Goal: Navigation & Orientation: Understand site structure

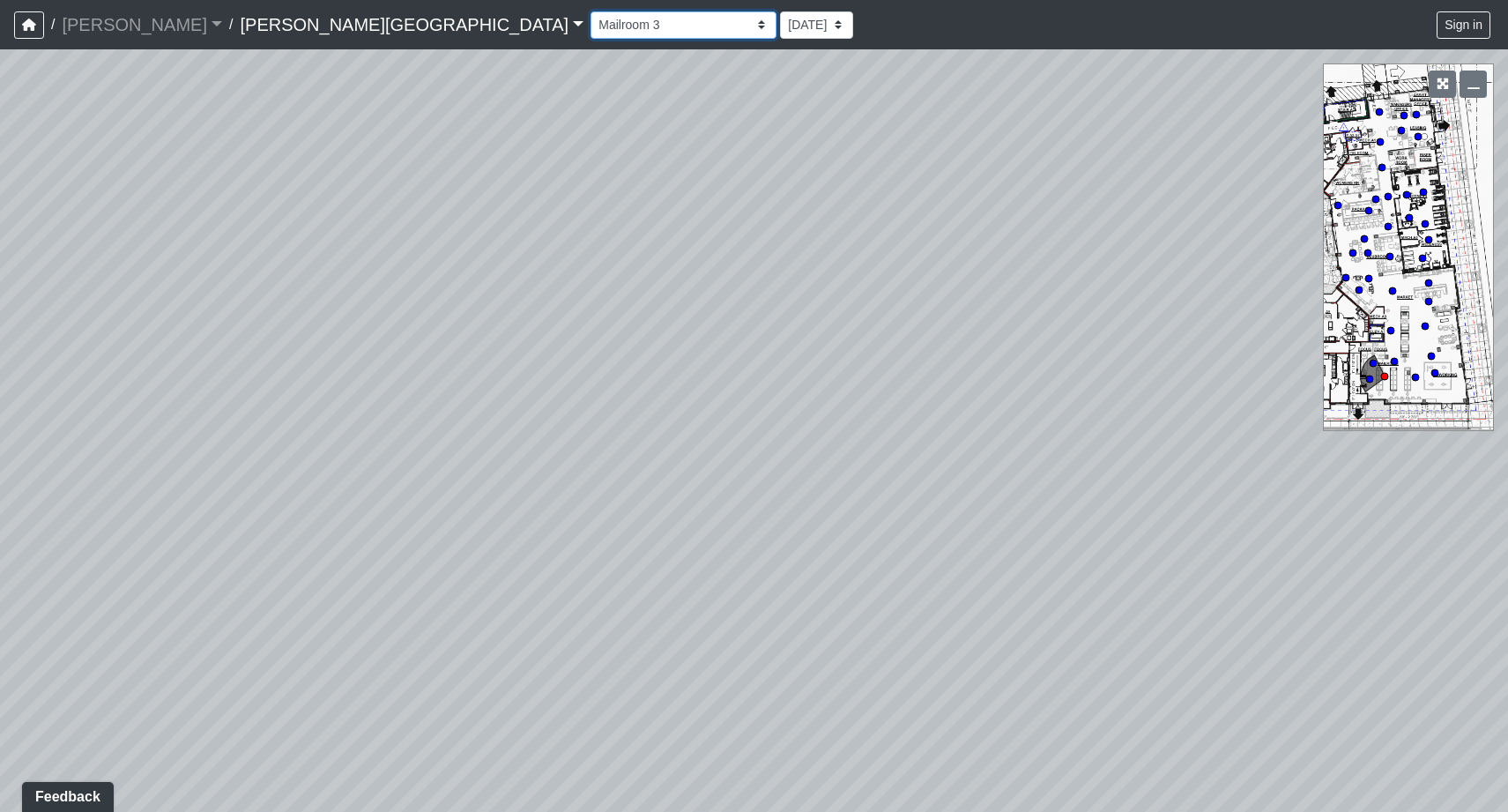
click at [591, 12] on select "Fitness Entry Hallway Hospitality Bar Hospitality Bar Seating Package Room Pack…" at bounding box center [683, 26] width 186 height 27
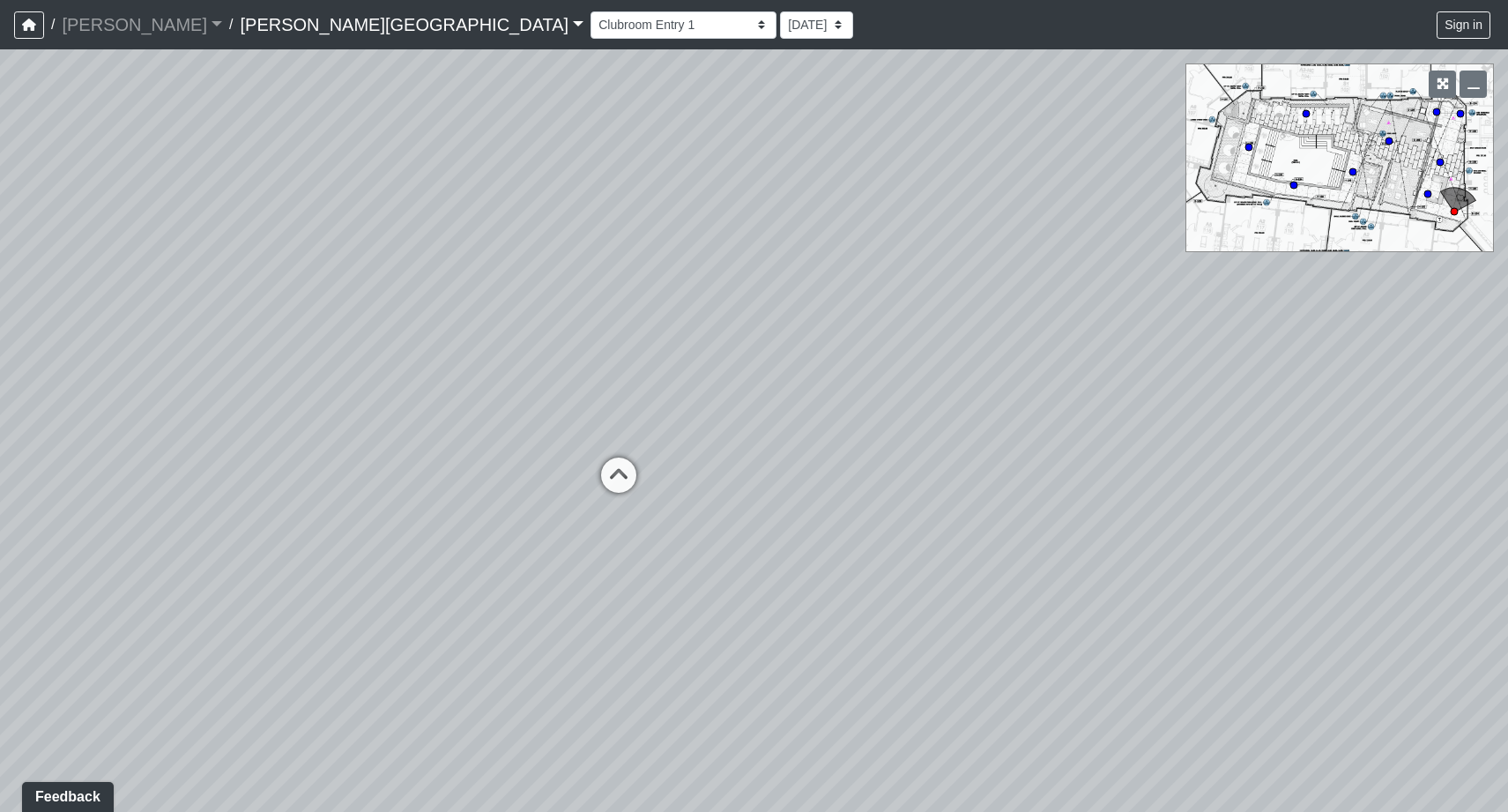
drag, startPoint x: 1262, startPoint y: 360, endPoint x: 193, endPoint y: 296, distance: 1070.9
click at [193, 296] on div "Loading... Mailroom 4 Loading... Fitness Entry Loading... Package Room Loading.…" at bounding box center [754, 431] width 1508 height 763
drag, startPoint x: 683, startPoint y: 308, endPoint x: 701, endPoint y: 244, distance: 66.5
click at [701, 244] on div "Loading... Mailroom 4 Loading... Fitness Entry Loading... Package Room Loading.…" at bounding box center [754, 431] width 1508 height 763
click at [1386, 144] on circle at bounding box center [1389, 141] width 7 height 7
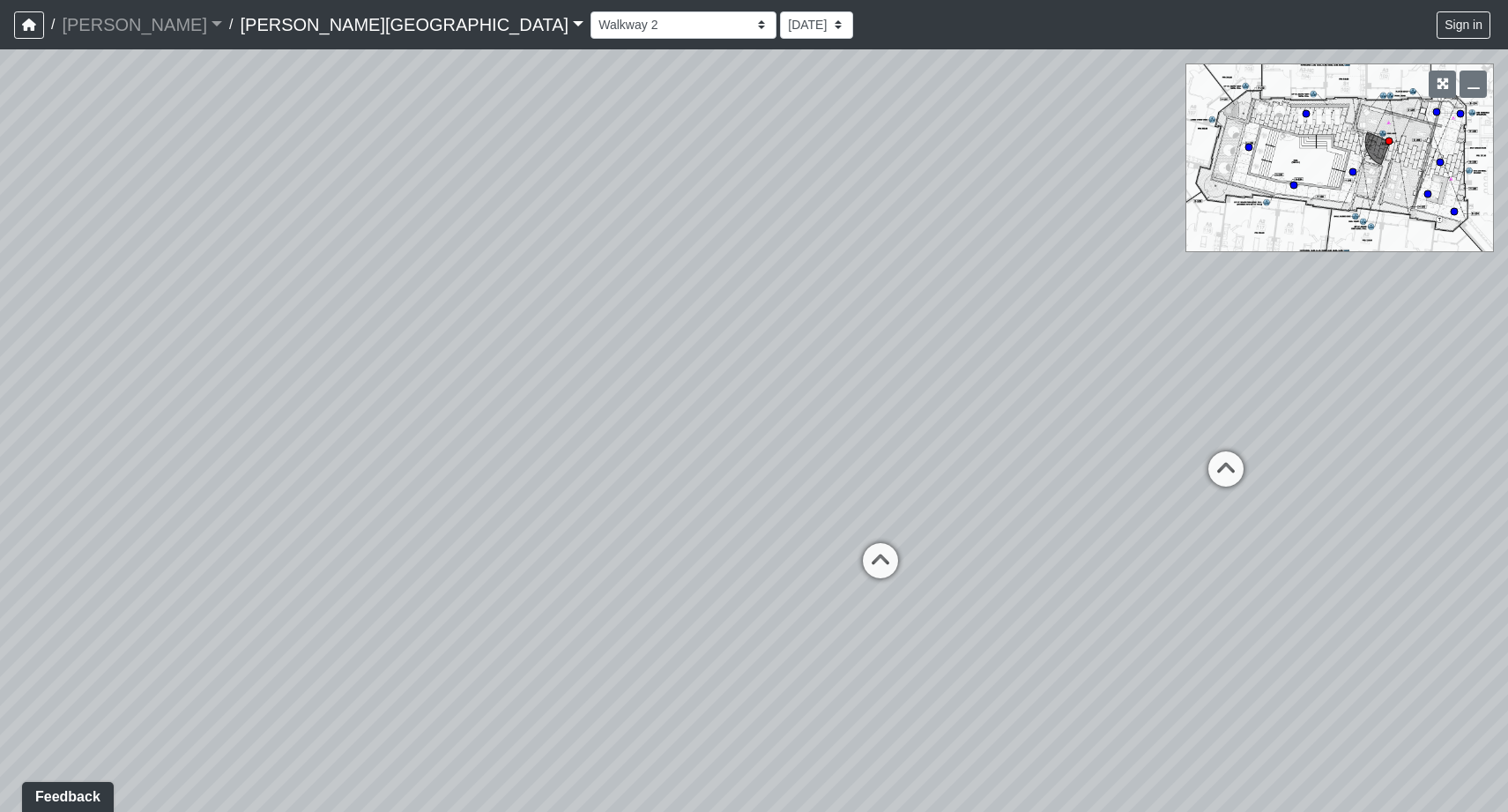
drag, startPoint x: 267, startPoint y: 345, endPoint x: 950, endPoint y: 330, distance: 683.2
click at [950, 330] on div "Loading... Mailroom 4 Loading... Fitness Entry Loading... Package Room Loading.…" at bounding box center [754, 431] width 1508 height 763
drag, startPoint x: 364, startPoint y: 353, endPoint x: 893, endPoint y: 317, distance: 530.2
click at [1120, 322] on div "Loading... Mailroom 4 Loading... Fitness Entry Loading... Package Room Loading.…" at bounding box center [754, 431] width 1508 height 763
drag, startPoint x: 218, startPoint y: 349, endPoint x: 1091, endPoint y: 309, distance: 873.9
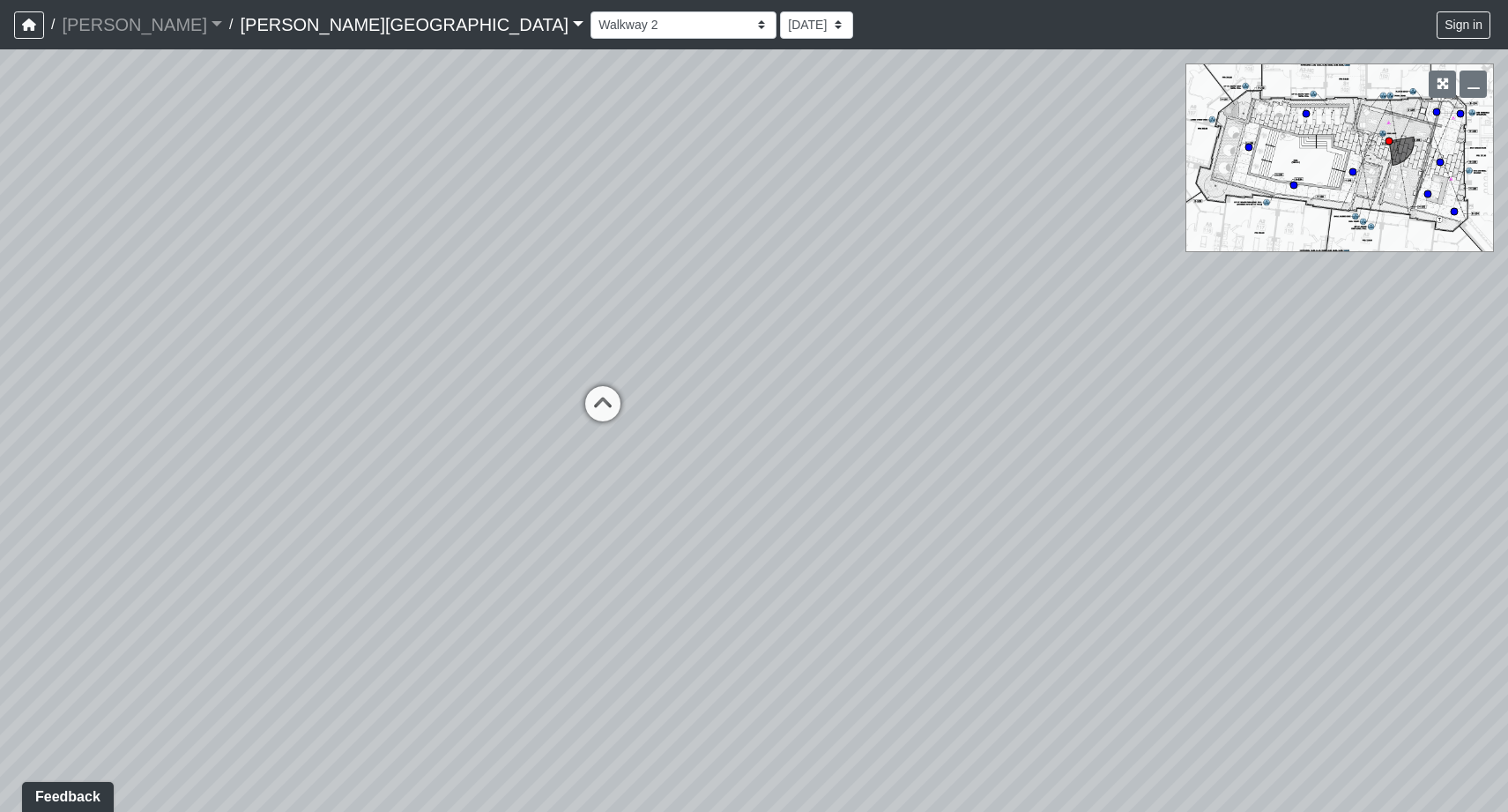
click at [1091, 309] on div "Loading... Mailroom 4 Loading... Fitness Entry Loading... Package Room Loading.…" at bounding box center [754, 431] width 1508 height 763
drag, startPoint x: 625, startPoint y: 304, endPoint x: 605, endPoint y: 242, distance: 65.1
click at [605, 242] on div "Loading... Mailroom 4 Loading... Fitness Entry Loading... Package Room Loading.…" at bounding box center [754, 431] width 1508 height 763
drag, startPoint x: 117, startPoint y: 292, endPoint x: 489, endPoint y: 279, distance: 372.2
click at [489, 279] on div "Loading... Mailroom 4 Loading... Fitness Entry Loading... Package Room Loading.…" at bounding box center [754, 431] width 1508 height 763
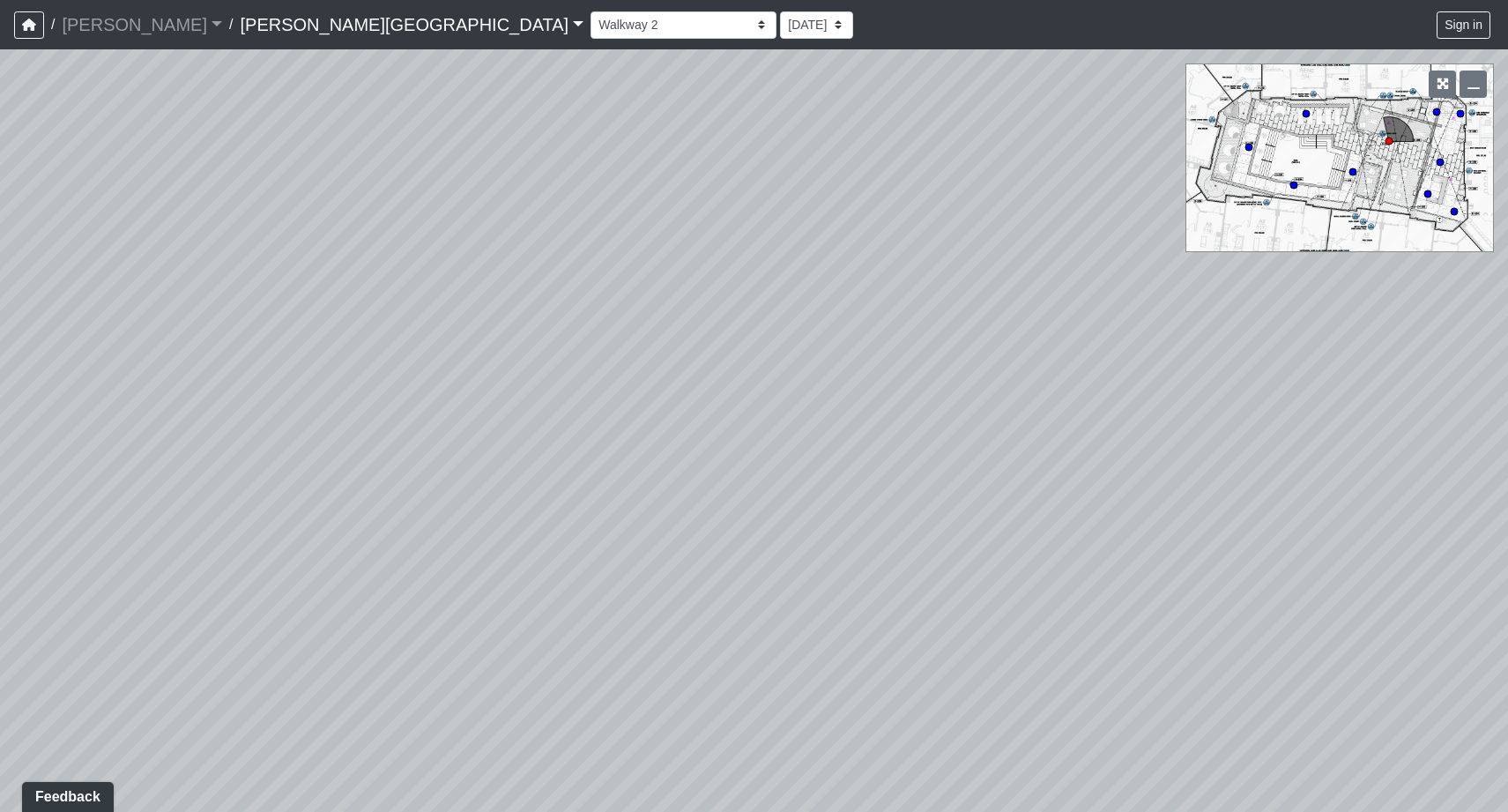
drag, startPoint x: 191, startPoint y: 422, endPoint x: 893, endPoint y: 356, distance: 705.1
click at [893, 356] on div "Loading... Mailroom 4 Loading... Fitness Entry Loading... Package Room Loading.…" at bounding box center [754, 431] width 1508 height 763
drag, startPoint x: 158, startPoint y: 337, endPoint x: 1023, endPoint y: 546, distance: 889.9
click at [1023, 546] on div "Loading... Mailroom 4 Loading... Fitness Entry Loading... Package Room Loading.…" at bounding box center [754, 431] width 1508 height 763
click at [390, 470] on icon at bounding box center [381, 482] width 53 height 53
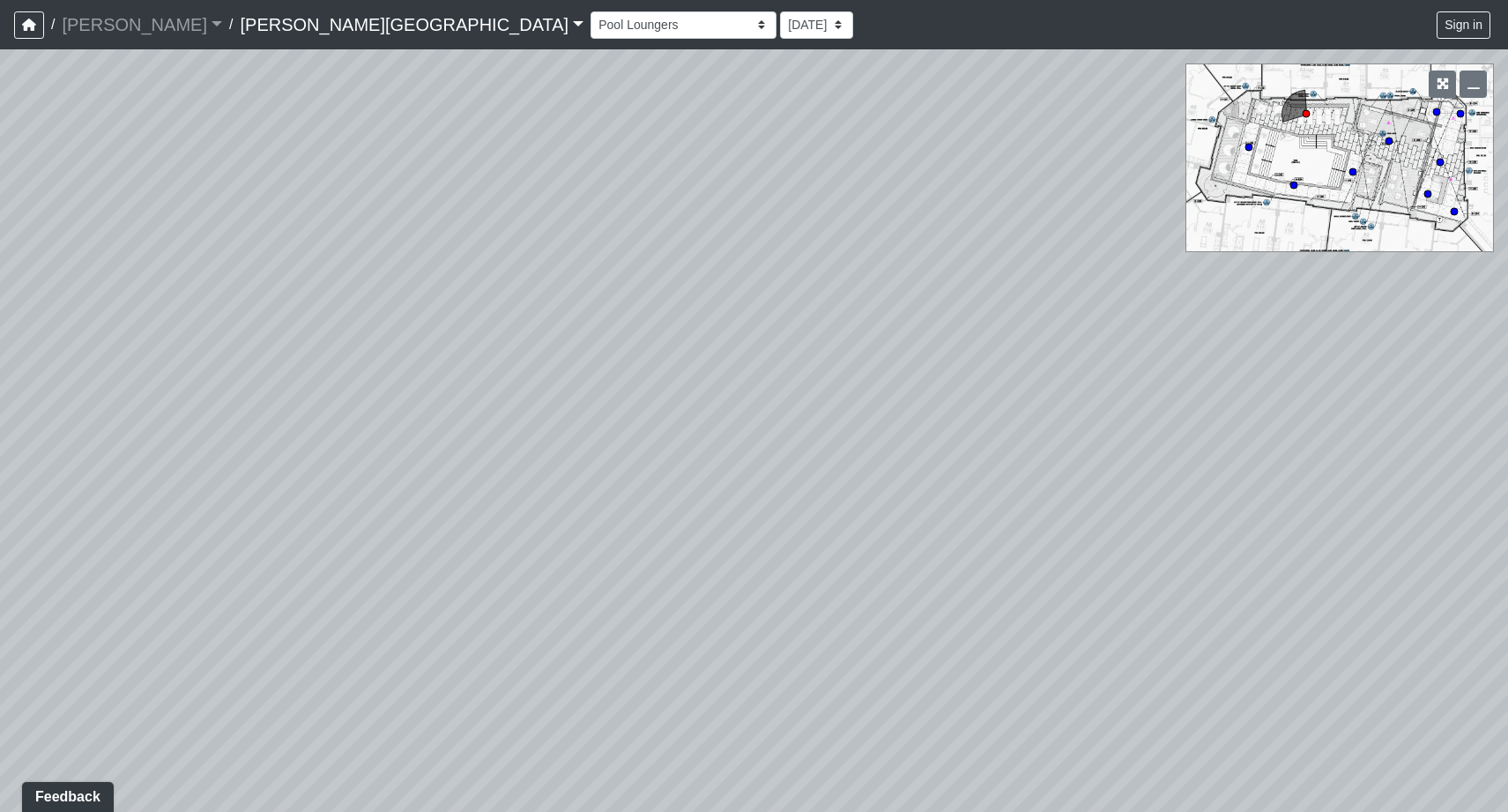
drag, startPoint x: 929, startPoint y: 603, endPoint x: 1256, endPoint y: 460, distance: 356.9
click at [1256, 460] on div "Loading... Mailroom 4 Loading... Fitness Entry Loading... Package Room Loading.…" at bounding box center [754, 431] width 1508 height 763
drag, startPoint x: 556, startPoint y: 345, endPoint x: 936, endPoint y: 361, distance: 380.3
click at [936, 361] on div "Loading... Mailroom 4 Loading... Fitness Entry Loading... Package Room Loading.…" at bounding box center [754, 431] width 1508 height 763
drag, startPoint x: 383, startPoint y: 392, endPoint x: 1092, endPoint y: 337, distance: 711.1
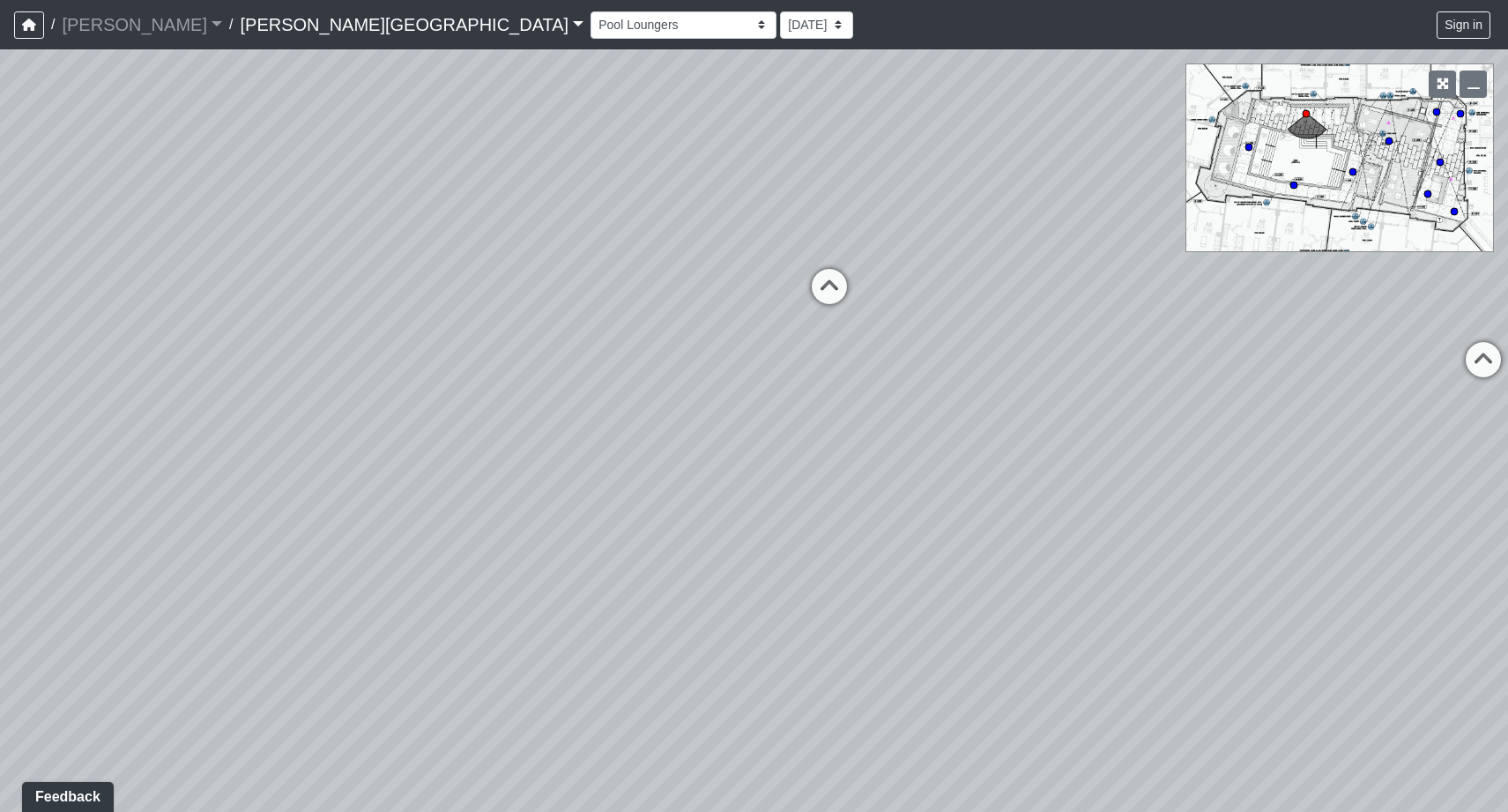
click at [1092, 337] on div "Loading... Mailroom 4 Loading... Fitness Entry Loading... Package Room Loading.…" at bounding box center [754, 431] width 1508 height 763
drag, startPoint x: 457, startPoint y: 319, endPoint x: 1053, endPoint y: 402, distance: 601.8
click at [1053, 402] on div "Loading... Mailroom 4 Loading... Fitness Entry Loading... Package Room Loading.…" at bounding box center [754, 431] width 1508 height 763
drag, startPoint x: 662, startPoint y: 350, endPoint x: 1015, endPoint y: 408, distance: 357.7
click at [1015, 408] on div "Loading... Mailroom 4 Loading... Fitness Entry Loading... Package Room Loading.…" at bounding box center [754, 431] width 1508 height 763
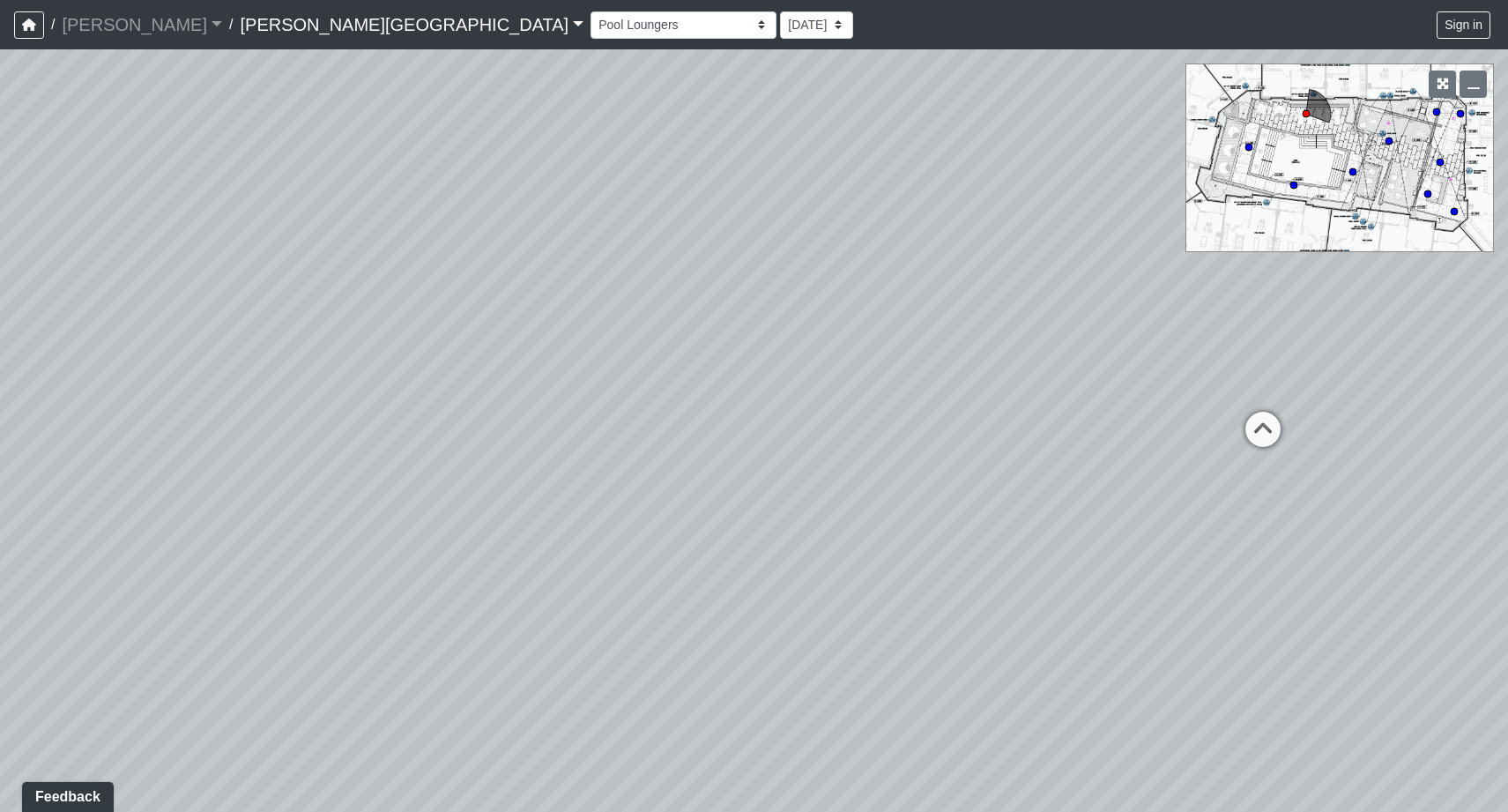
drag, startPoint x: 340, startPoint y: 514, endPoint x: 584, endPoint y: 517, distance: 244.0
click at [584, 517] on div "Loading... Mailroom 4 Loading... Fitness Entry Loading... Package Room Loading.…" at bounding box center [754, 431] width 1508 height 763
drag, startPoint x: 1389, startPoint y: 534, endPoint x: 804, endPoint y: 523, distance: 585.1
click at [804, 523] on div "Loading... Mailroom 4 Loading... Fitness Entry Loading... Package Room Loading.…" at bounding box center [754, 431] width 1508 height 763
click at [1437, 113] on circle at bounding box center [1437, 112] width 7 height 7
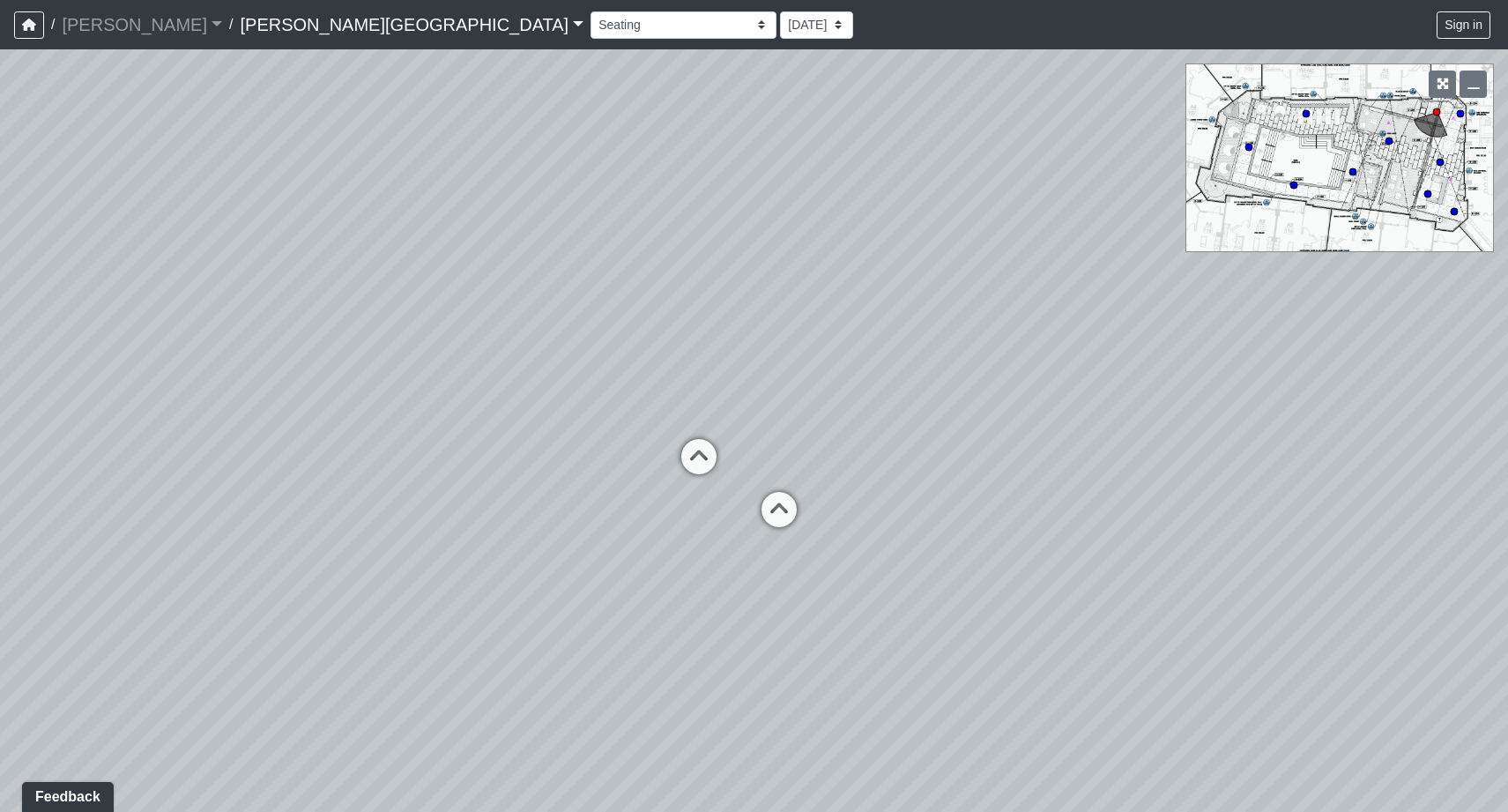
drag, startPoint x: 241, startPoint y: 366, endPoint x: 1069, endPoint y: 339, distance: 828.4
click at [1069, 339] on div "Loading... Mailroom 4 Loading... Fitness Entry Loading... Package Room Loading.…" at bounding box center [754, 431] width 1508 height 763
drag, startPoint x: 316, startPoint y: 440, endPoint x: 840, endPoint y: 387, distance: 526.7
click at [840, 387] on div "Loading... Mailroom 4 Loading... Fitness Entry Loading... Package Room Loading.…" at bounding box center [754, 431] width 1508 height 763
drag, startPoint x: 283, startPoint y: 218, endPoint x: 617, endPoint y: 208, distance: 334.1
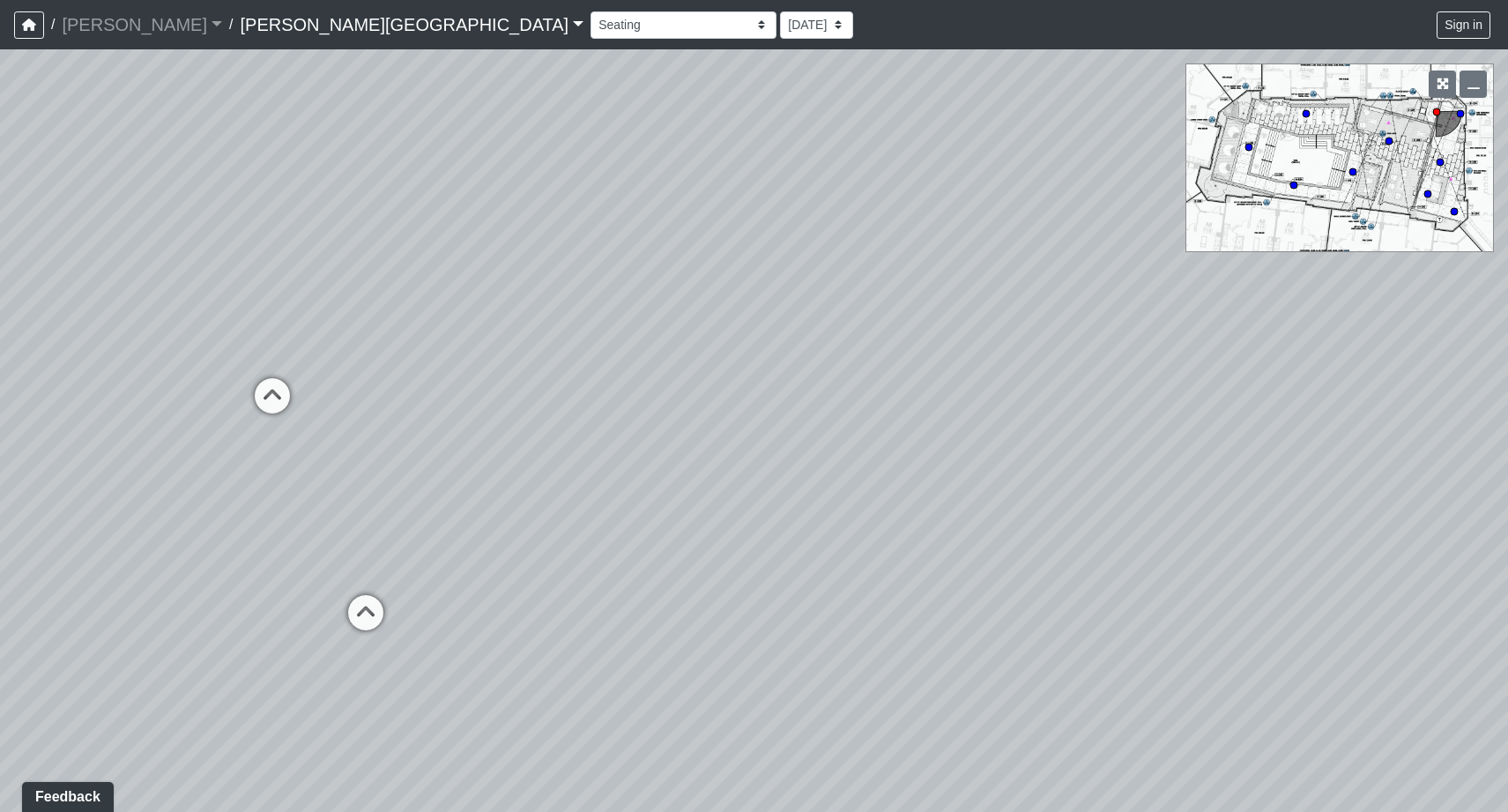
click at [617, 208] on div "Loading... Mailroom 4 Loading... Fitness Entry Loading... Package Room Loading.…" at bounding box center [754, 431] width 1508 height 763
drag, startPoint x: 85, startPoint y: 362, endPoint x: 327, endPoint y: 401, distance: 245.1
click at [327, 401] on div "Loading... Mailroom 4 Loading... Fitness Entry Loading... Package Room Loading.…" at bounding box center [754, 431] width 1508 height 763
click at [584, 611] on icon at bounding box center [581, 621] width 53 height 53
drag, startPoint x: 389, startPoint y: 424, endPoint x: 801, endPoint y: 832, distance: 579.8
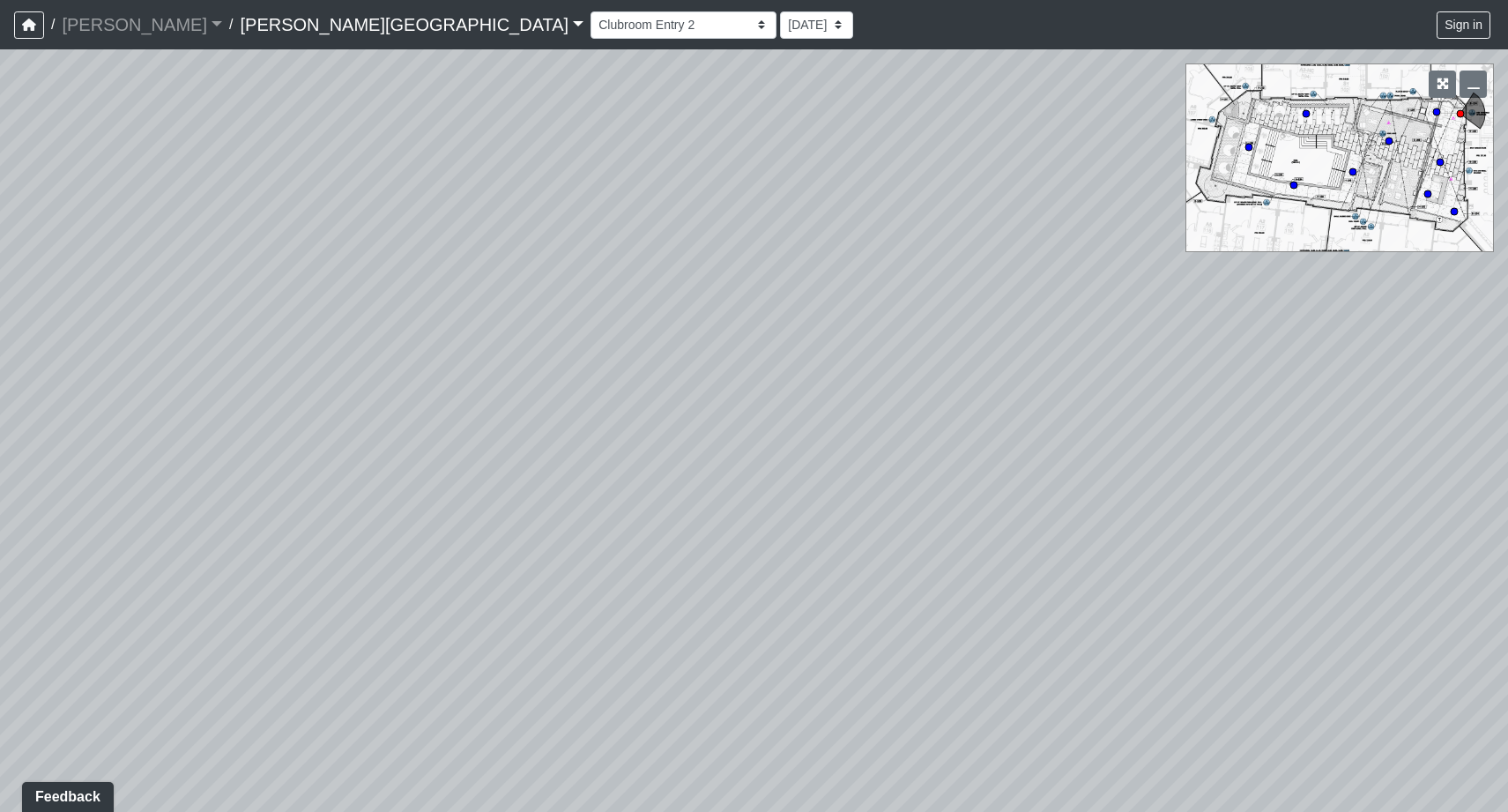
drag, startPoint x: 677, startPoint y: 241, endPoint x: 743, endPoint y: 698, distance: 461.7
click at [743, 698] on div "Loading... Mailroom 4 Loading... Fitness Entry Loading... Package Room Loading.…" at bounding box center [754, 431] width 1508 height 763
drag, startPoint x: 945, startPoint y: 614, endPoint x: 103, endPoint y: -67, distance: 1082.9
drag, startPoint x: 693, startPoint y: 595, endPoint x: 451, endPoint y: 351, distance: 343.7
click at [451, 351] on div "Loading... Mailroom 4 Loading... Fitness Entry Loading... Package Room Loading.…" at bounding box center [754, 431] width 1508 height 763
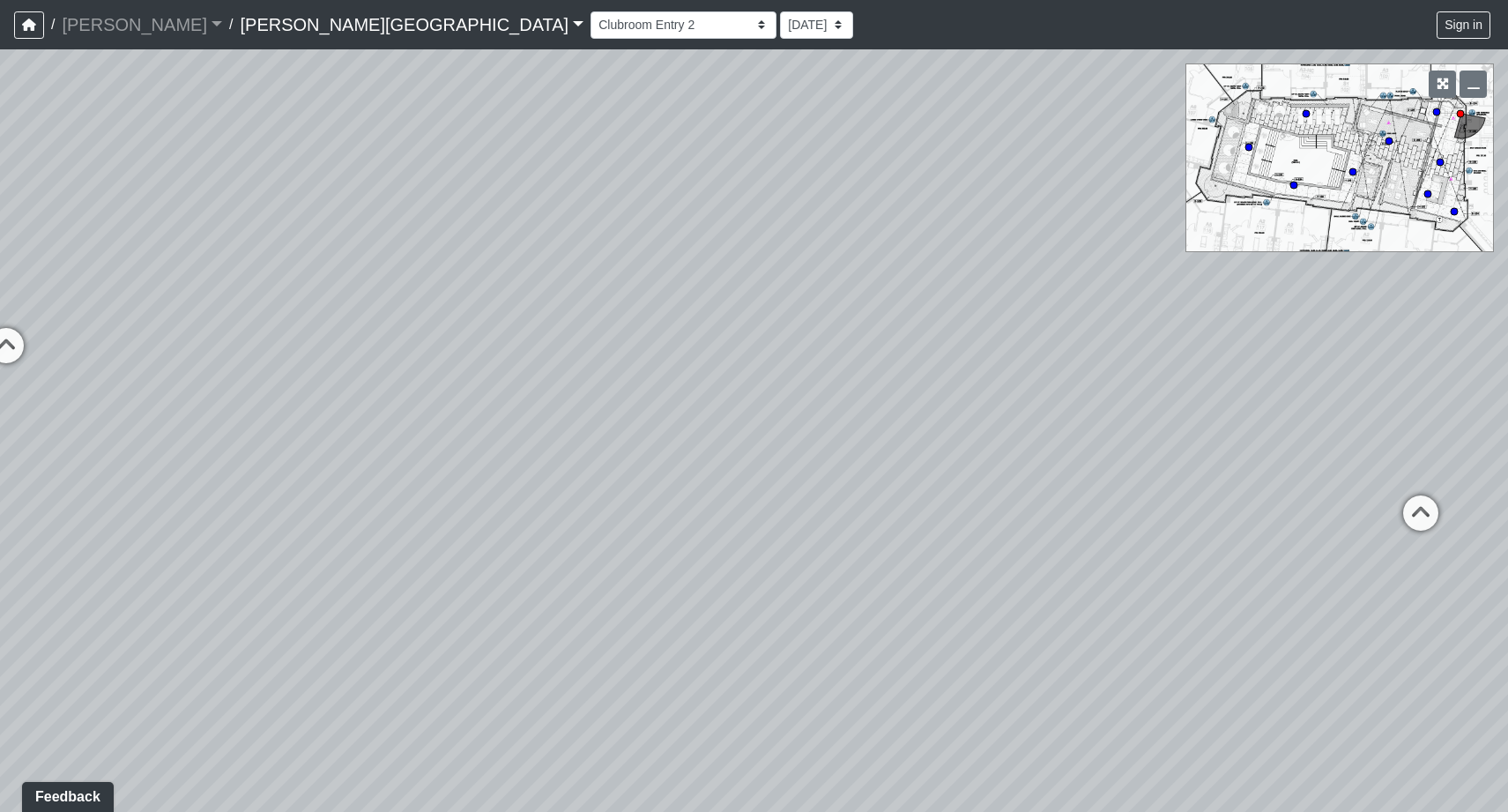
drag, startPoint x: 938, startPoint y: 296, endPoint x: 1154, endPoint y: 322, distance: 217.6
click at [1154, 322] on div "Loading... Mailroom 4 Loading... Fitness Entry Loading... Package Room Loading.…" at bounding box center [754, 431] width 1508 height 763
click at [1498, 541] on icon at bounding box center [1511, 546] width 53 height 53
select select "cYXVmuEEiMG4FqbdhrBtn9"
drag, startPoint x: 974, startPoint y: 361, endPoint x: 964, endPoint y: 315, distance: 47.1
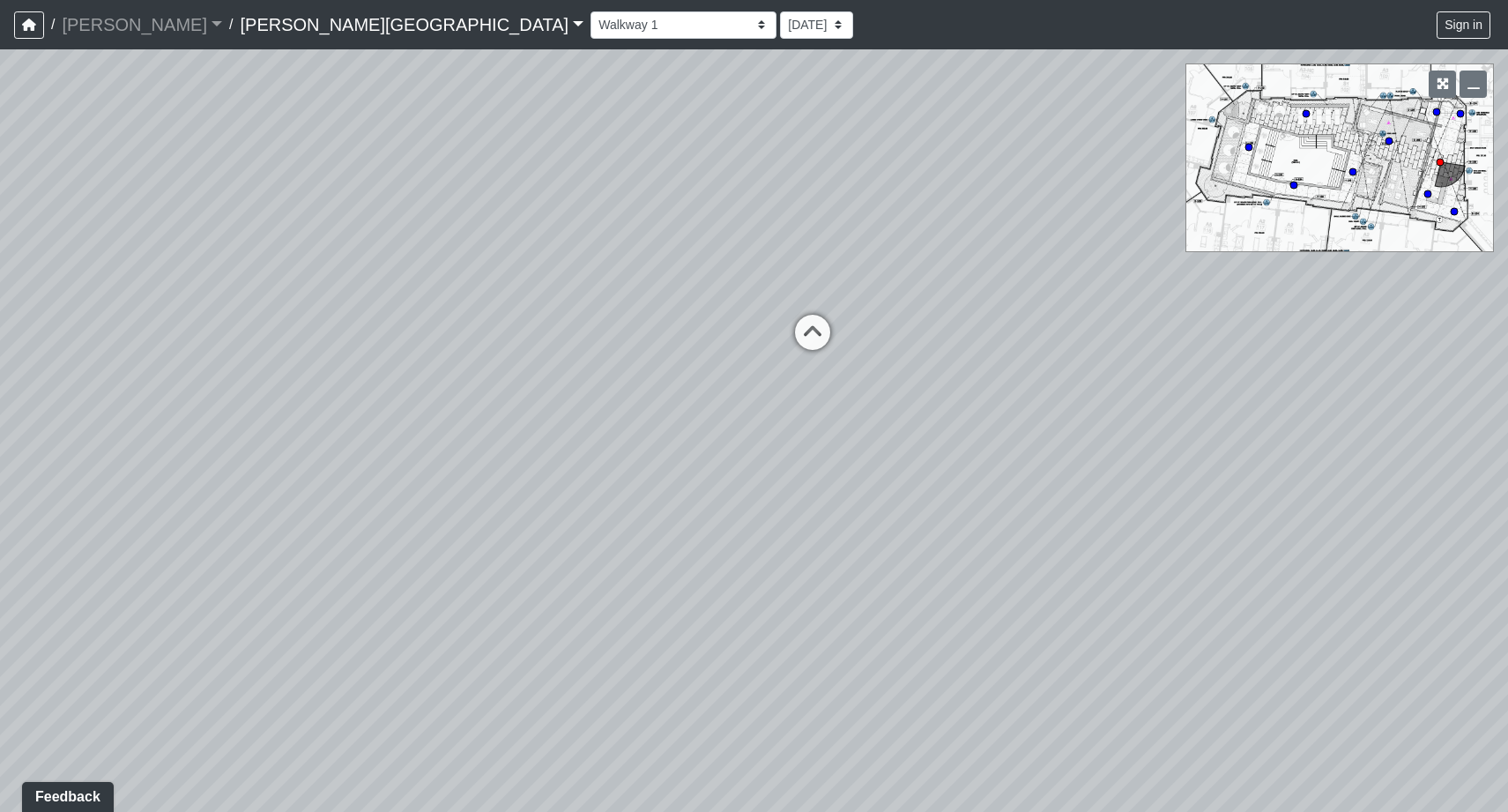
click at [964, 315] on div "Loading... Mailroom 4 Loading... Fitness Entry Loading... Package Room Loading.…" at bounding box center [754, 431] width 1508 height 763
drag, startPoint x: 992, startPoint y: 465, endPoint x: 1032, endPoint y: 555, distance: 98.5
click at [1032, 555] on div "Loading... Mailroom 4 Loading... Fitness Entry Loading... Package Room Loading.…" at bounding box center [754, 431] width 1508 height 763
drag, startPoint x: 269, startPoint y: 369, endPoint x: 1342, endPoint y: 345, distance: 1073.3
click at [1342, 345] on div "Loading... Mailroom 4 Loading... Fitness Entry Loading... Package Room Loading.…" at bounding box center [754, 431] width 1508 height 763
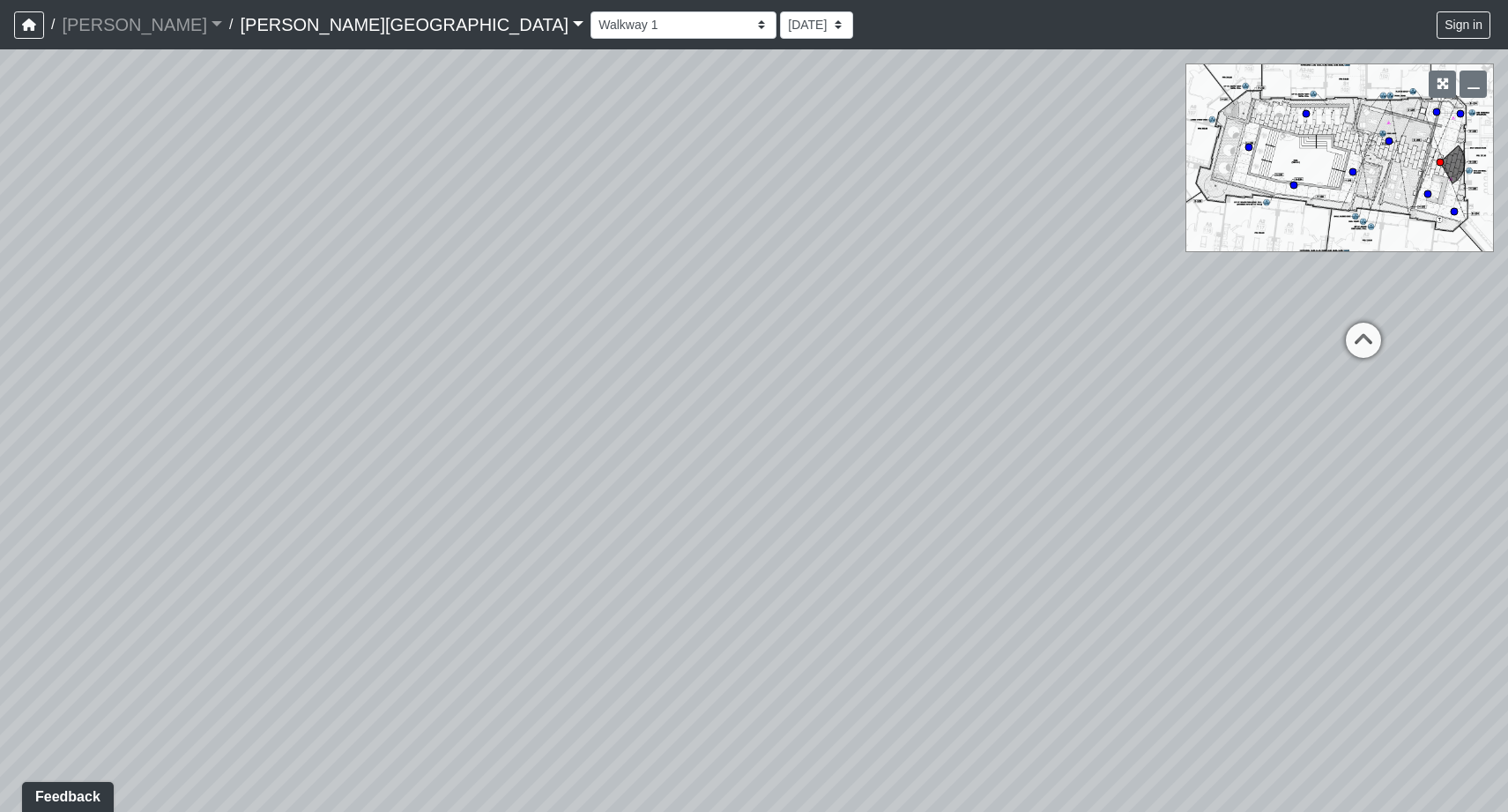
drag, startPoint x: 1101, startPoint y: 502, endPoint x: 571, endPoint y: 405, distance: 538.8
click at [571, 405] on div "Loading... Mailroom 4 Loading... Fitness Entry Loading... Package Room Loading.…" at bounding box center [754, 431] width 1508 height 763
